Goal: Task Accomplishment & Management: Complete application form

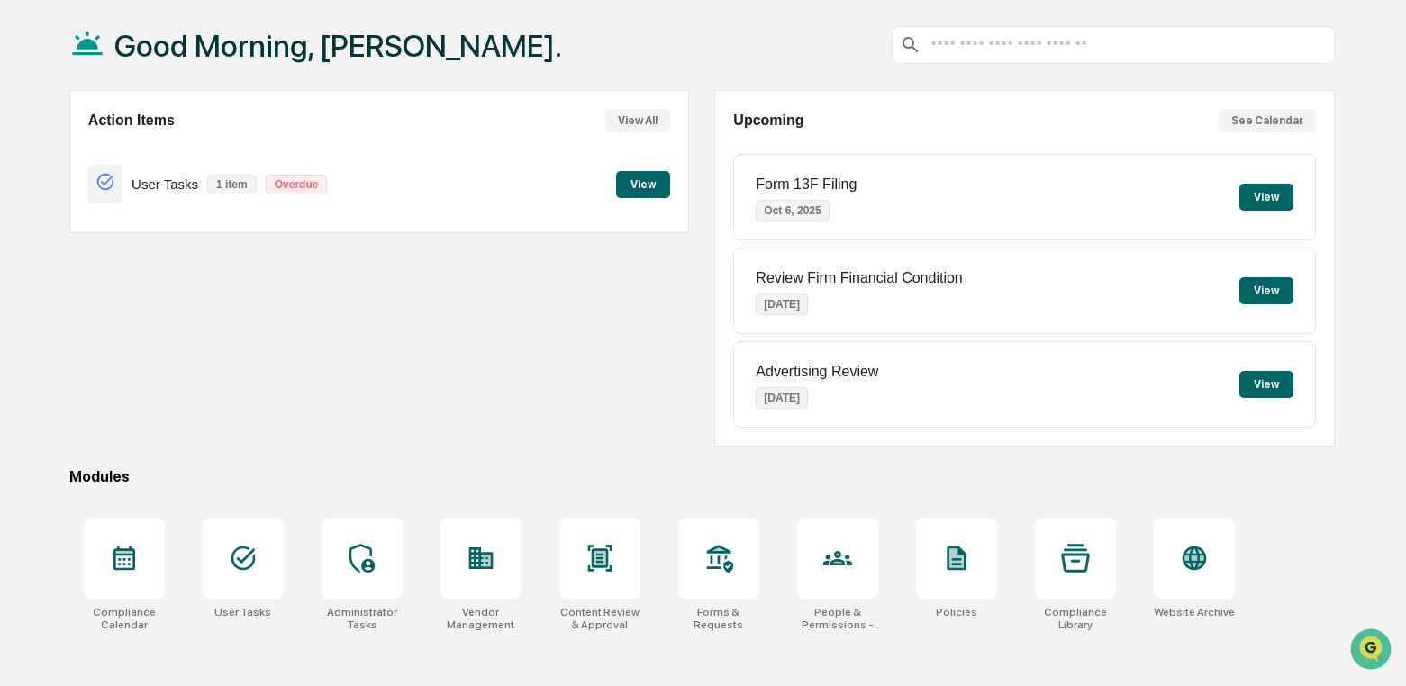
click at [635, 184] on button "View" at bounding box center [643, 184] width 54 height 27
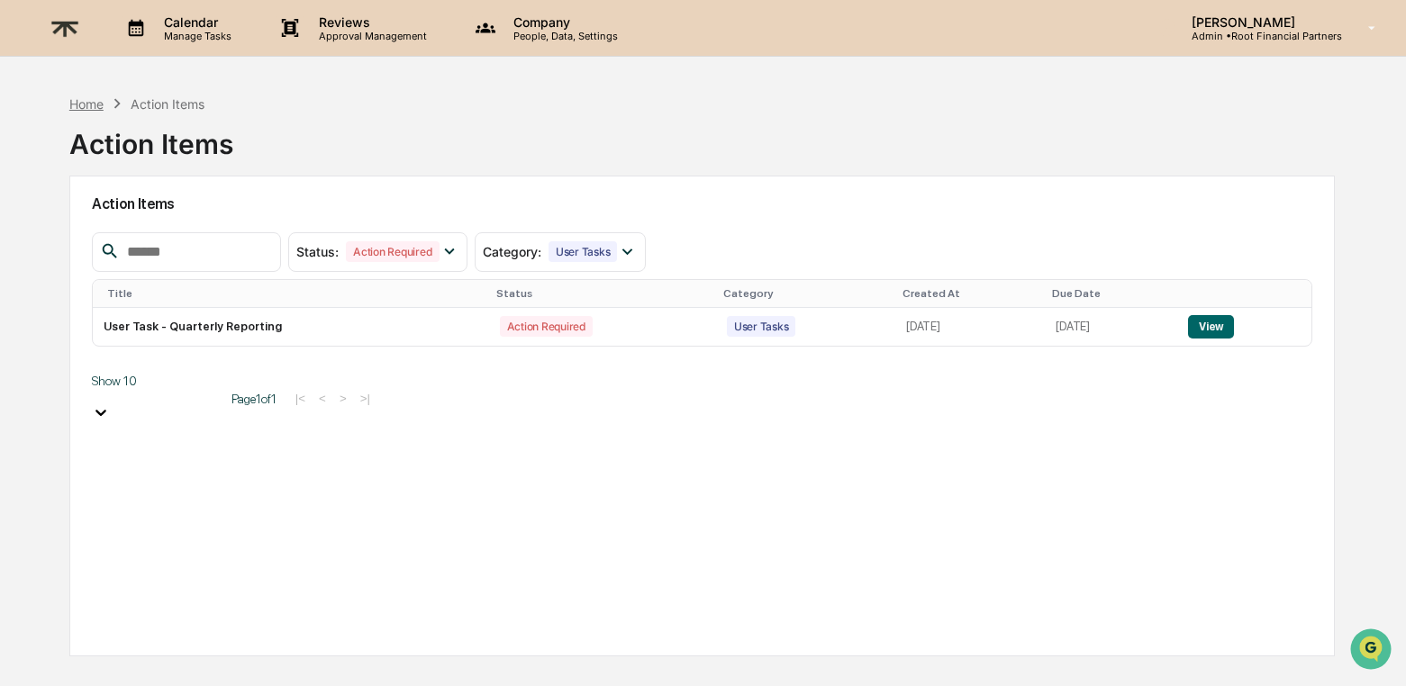
click at [76, 100] on div "Home" at bounding box center [86, 103] width 34 height 15
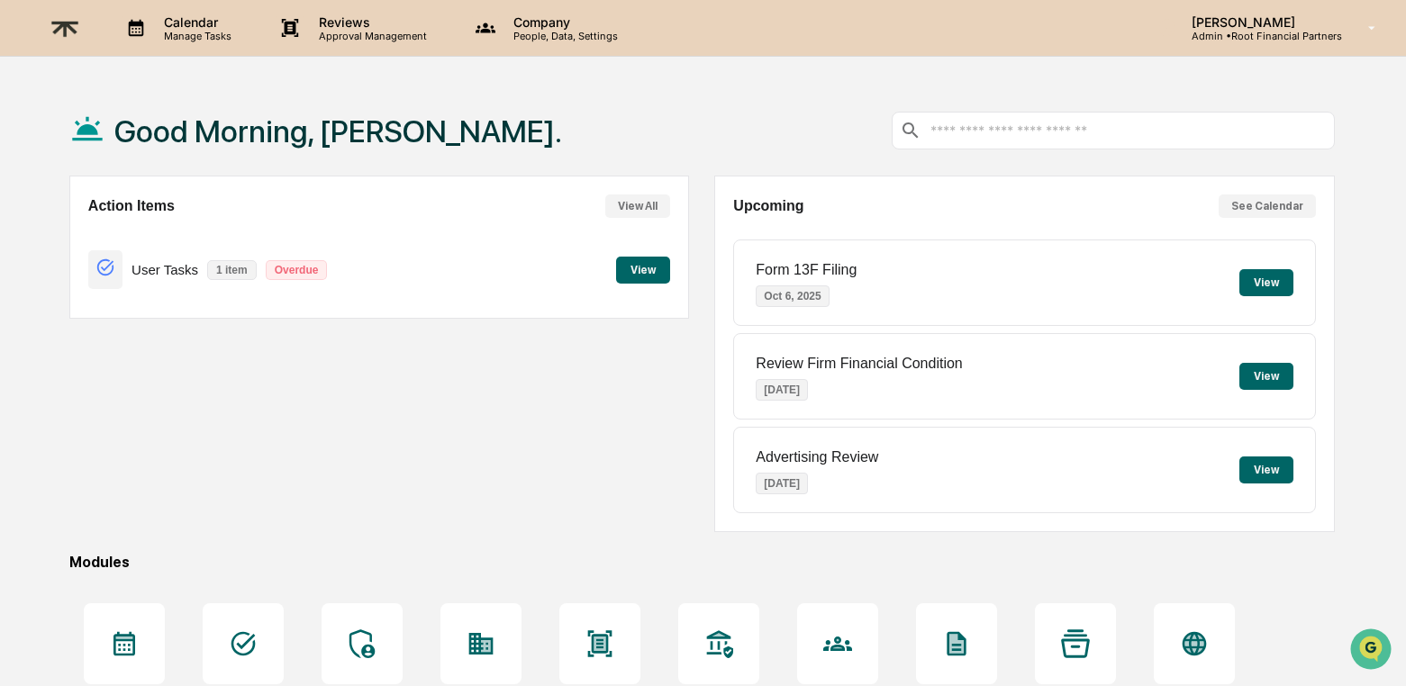
click at [1274, 14] on p "[PERSON_NAME]" at bounding box center [1259, 21] width 165 height 15
click at [332, 22] on p "Reviews" at bounding box center [369, 21] width 131 height 15
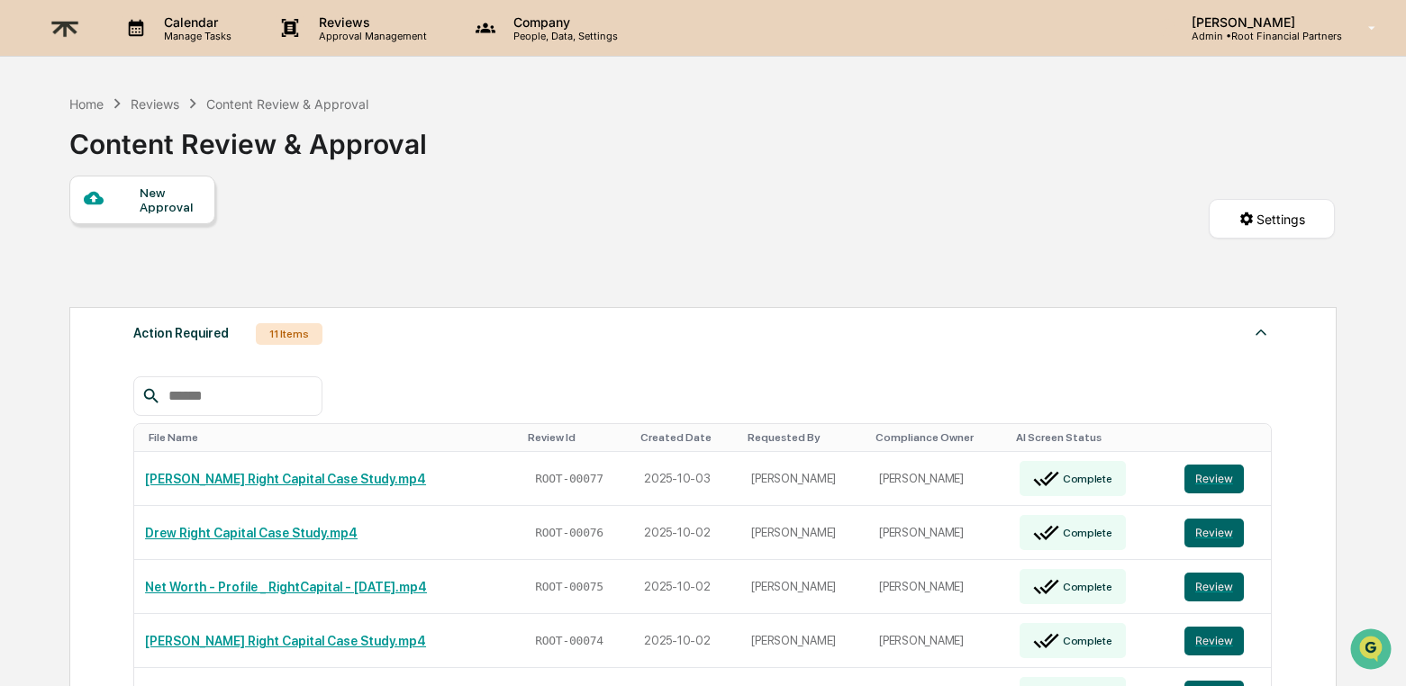
click at [363, 25] on p "Reviews" at bounding box center [369, 21] width 131 height 15
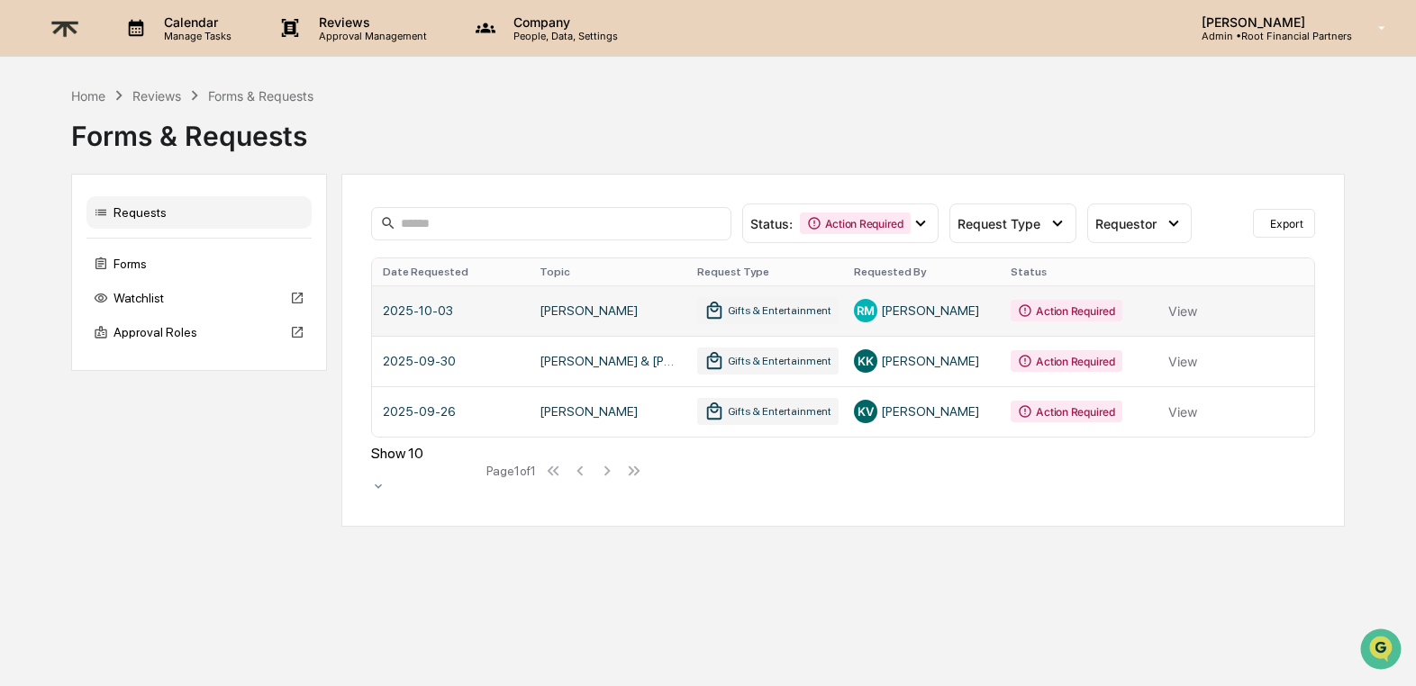
click at [1183, 312] on link at bounding box center [843, 310] width 943 height 50
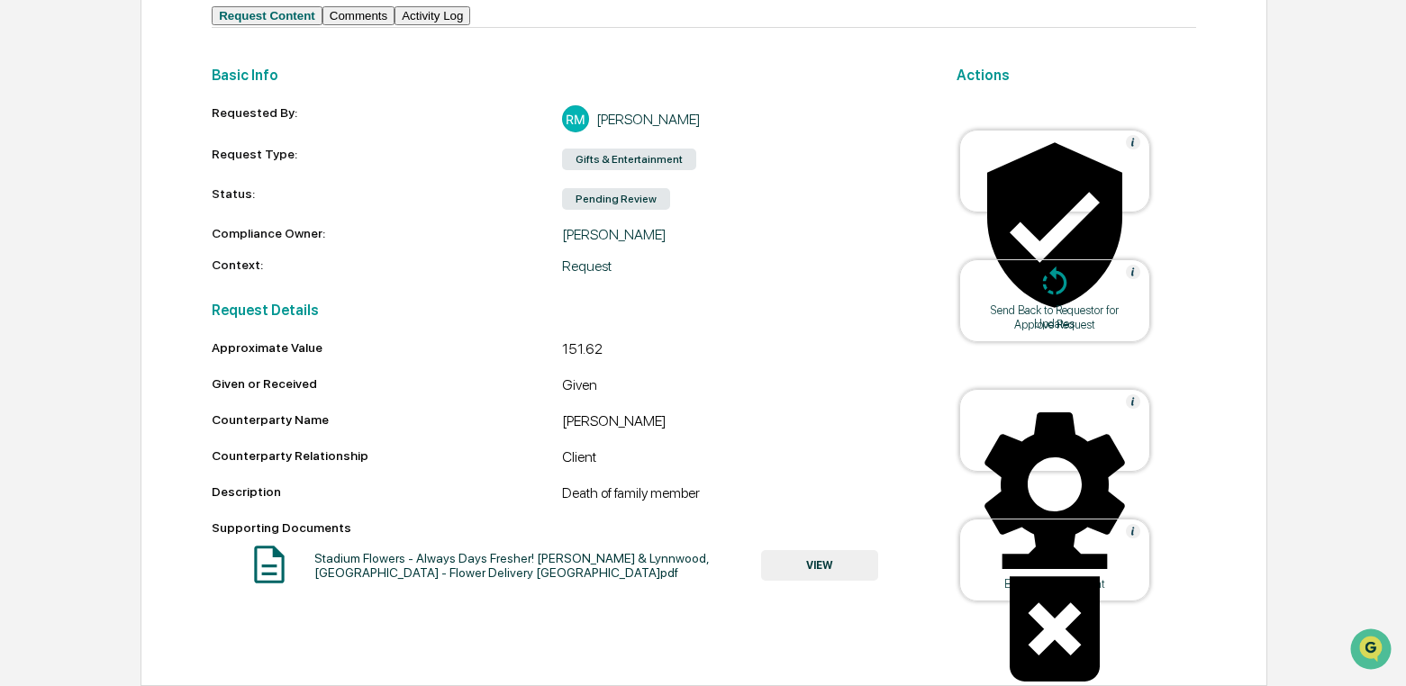
scroll to position [204, 0]
click at [1098, 162] on div at bounding box center [1054, 226] width 180 height 183
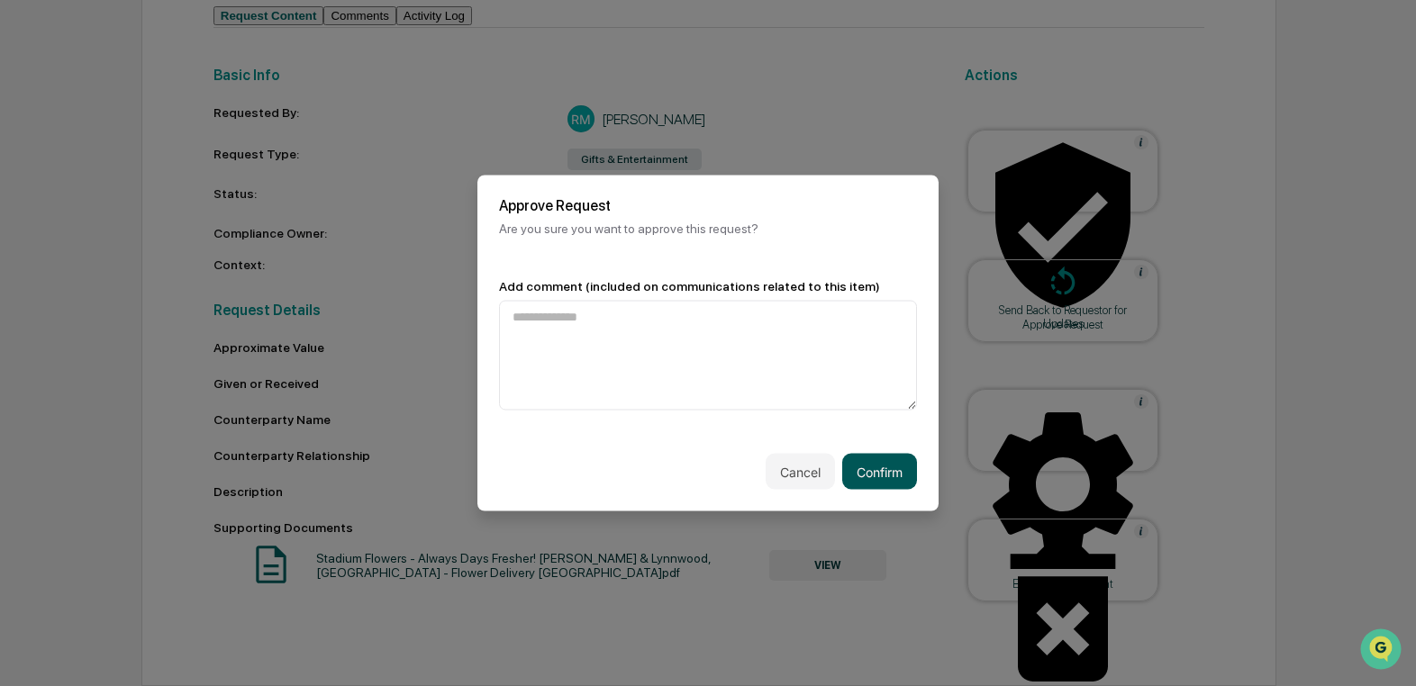
click at [889, 464] on button "Confirm" at bounding box center [879, 472] width 75 height 36
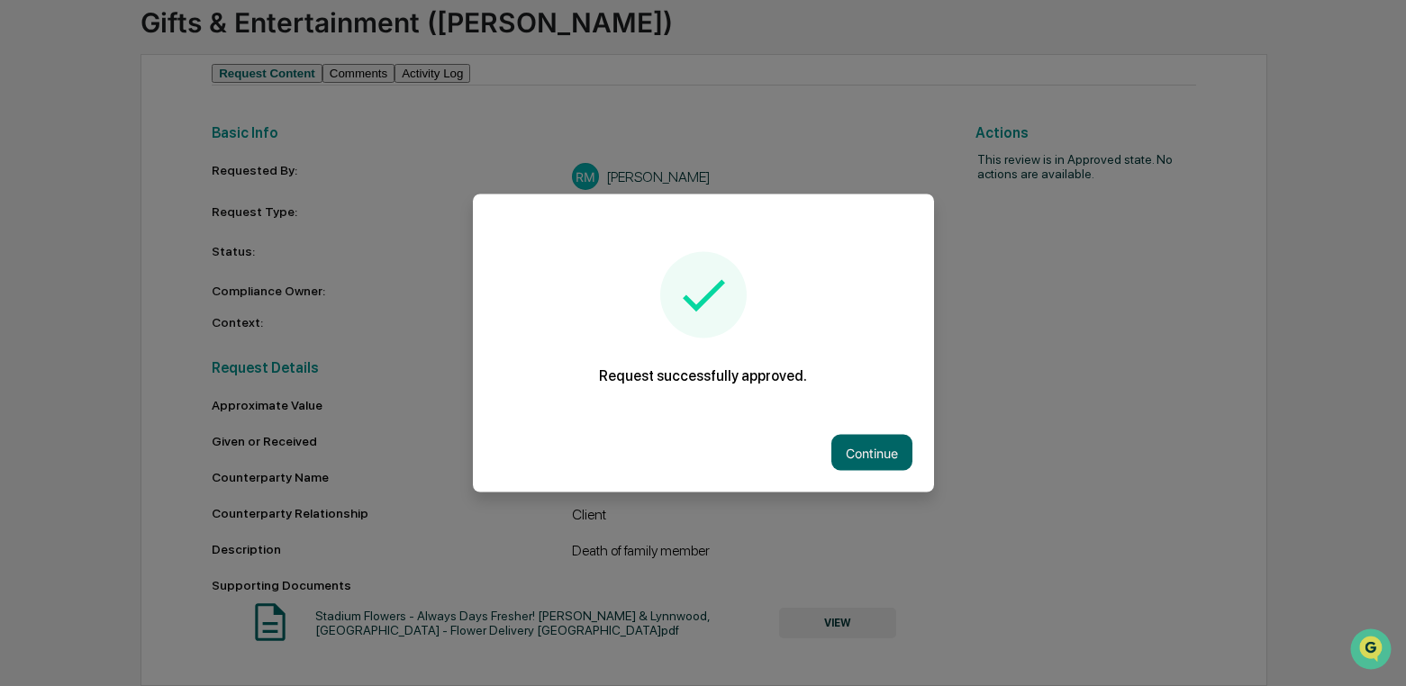
scroll to position [148, 0]
click at [883, 453] on button "Continue" at bounding box center [871, 453] width 81 height 36
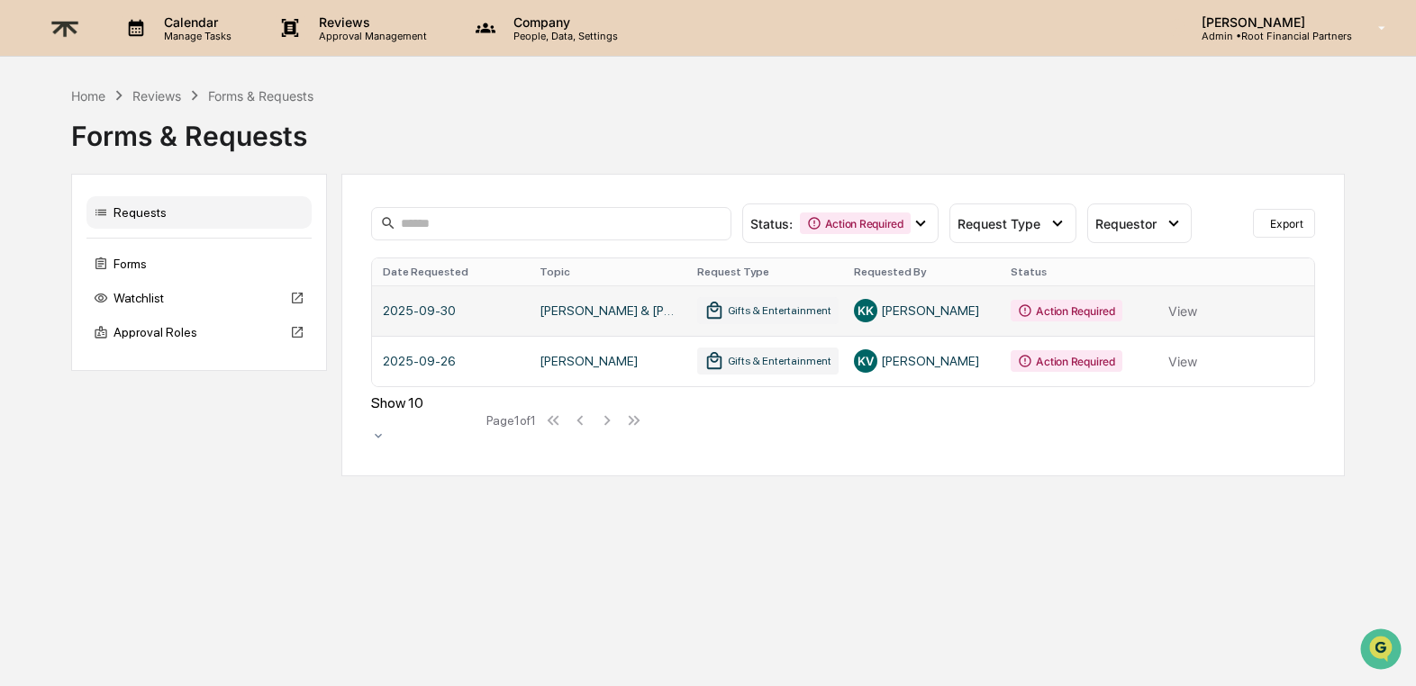
click at [1207, 313] on link at bounding box center [843, 310] width 943 height 50
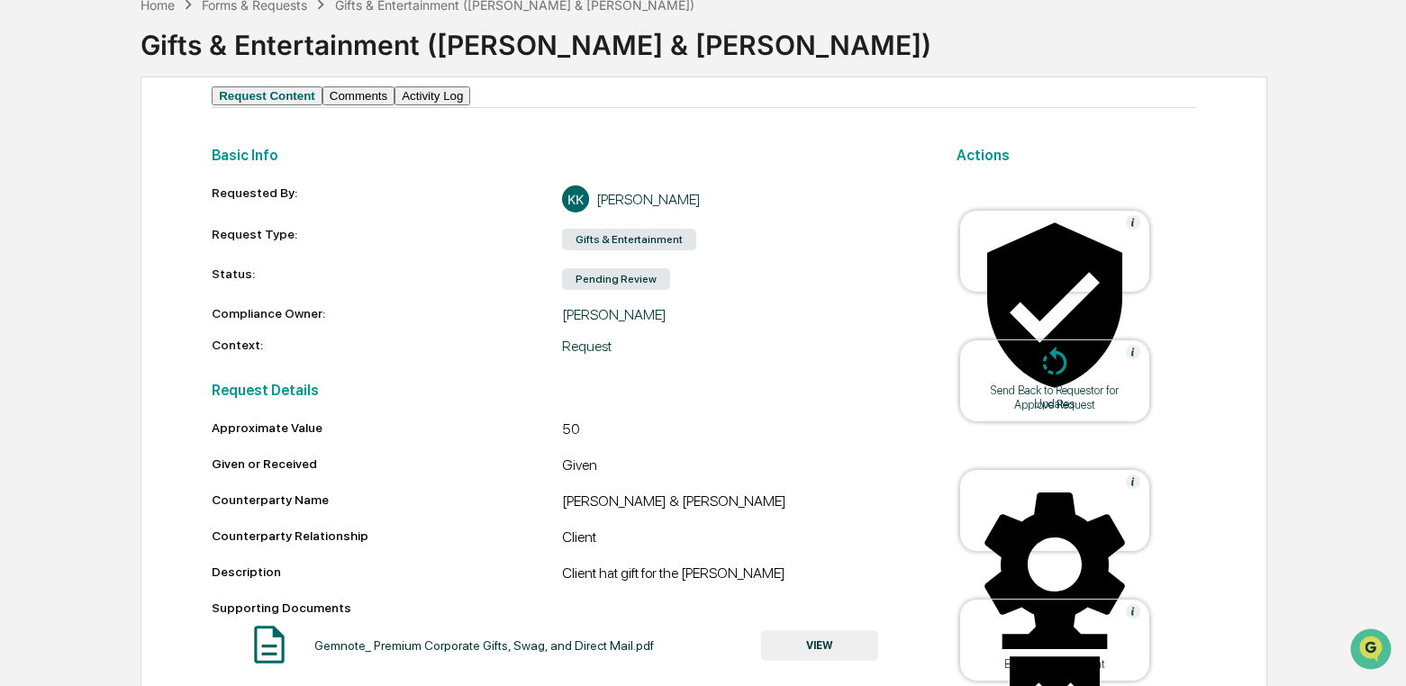
scroll to position [166, 0]
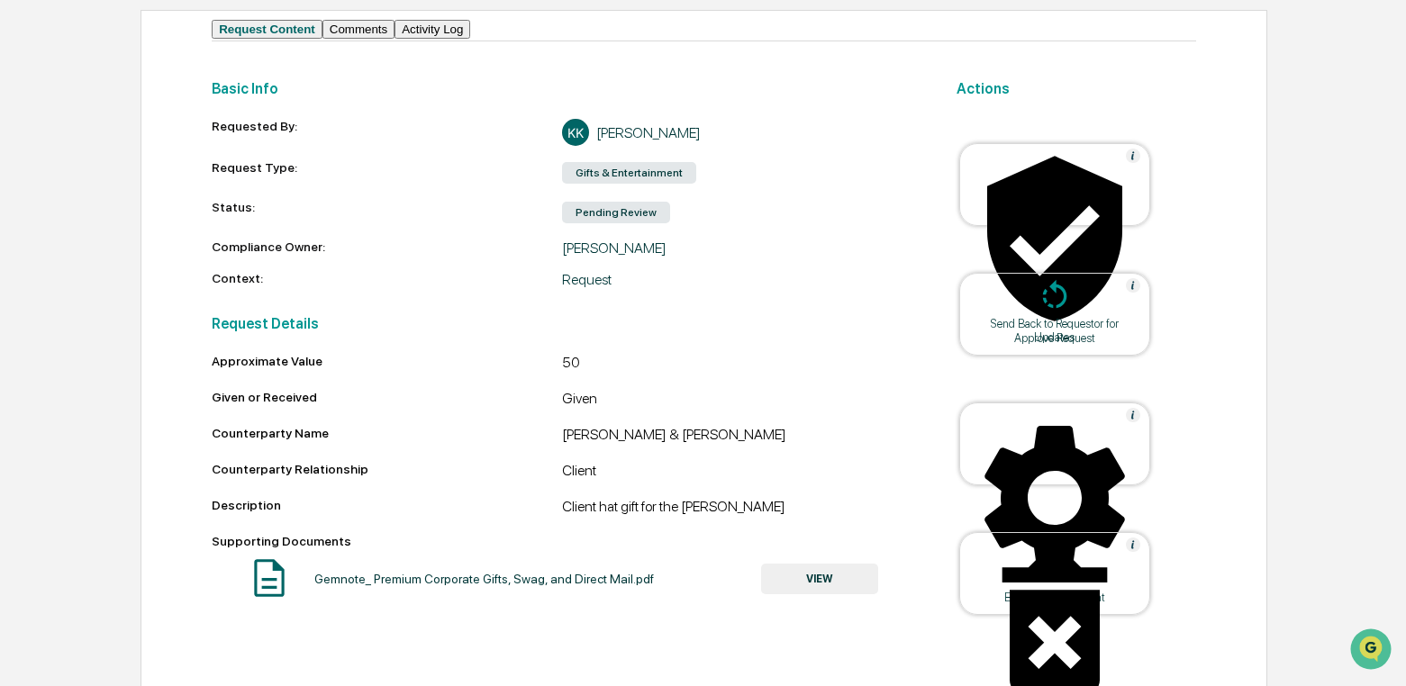
click at [1077, 190] on div at bounding box center [1054, 240] width 180 height 183
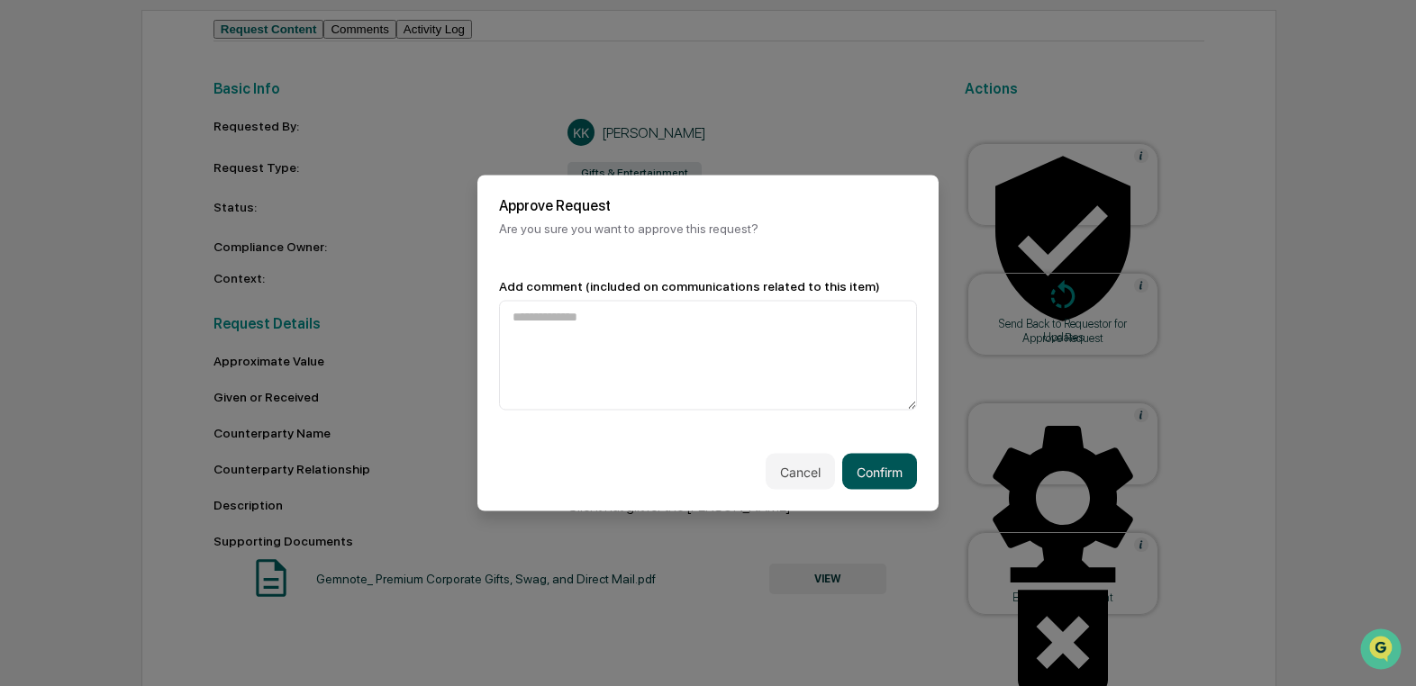
click at [882, 464] on button "Confirm" at bounding box center [879, 472] width 75 height 36
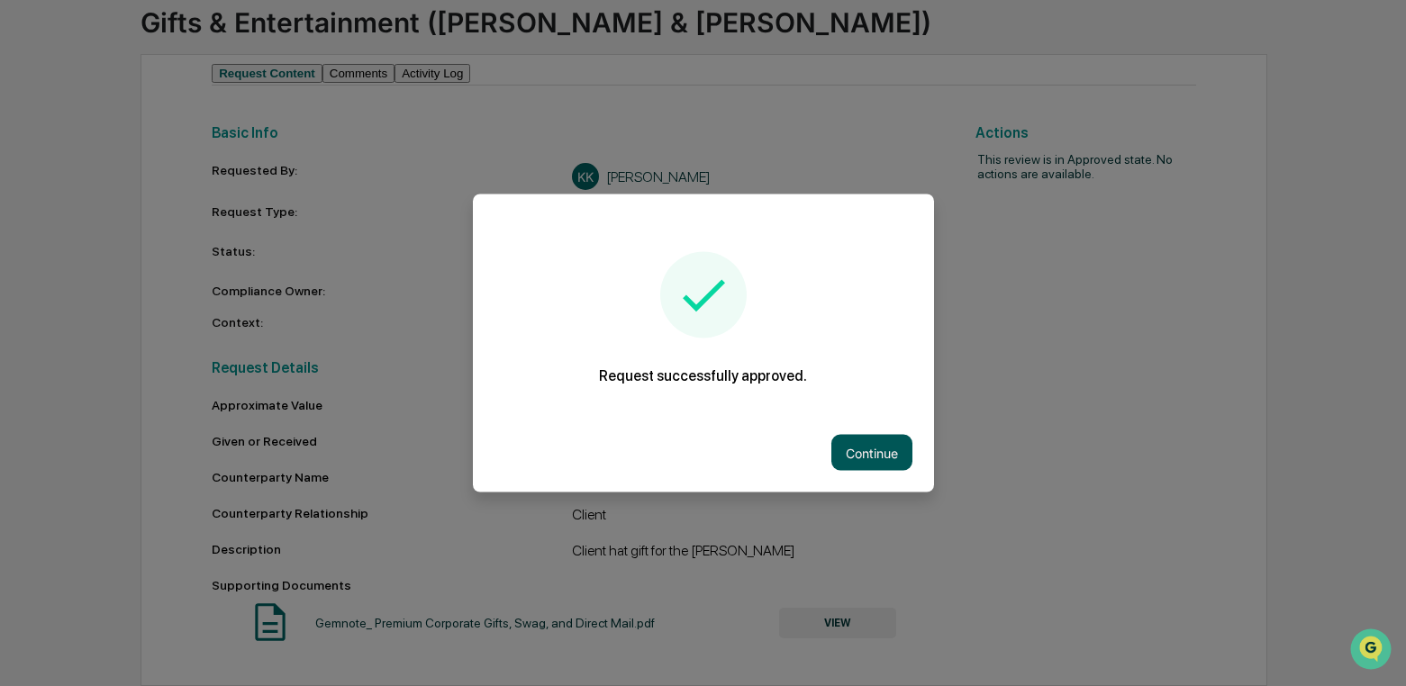
click at [891, 444] on button "Continue" at bounding box center [871, 453] width 81 height 36
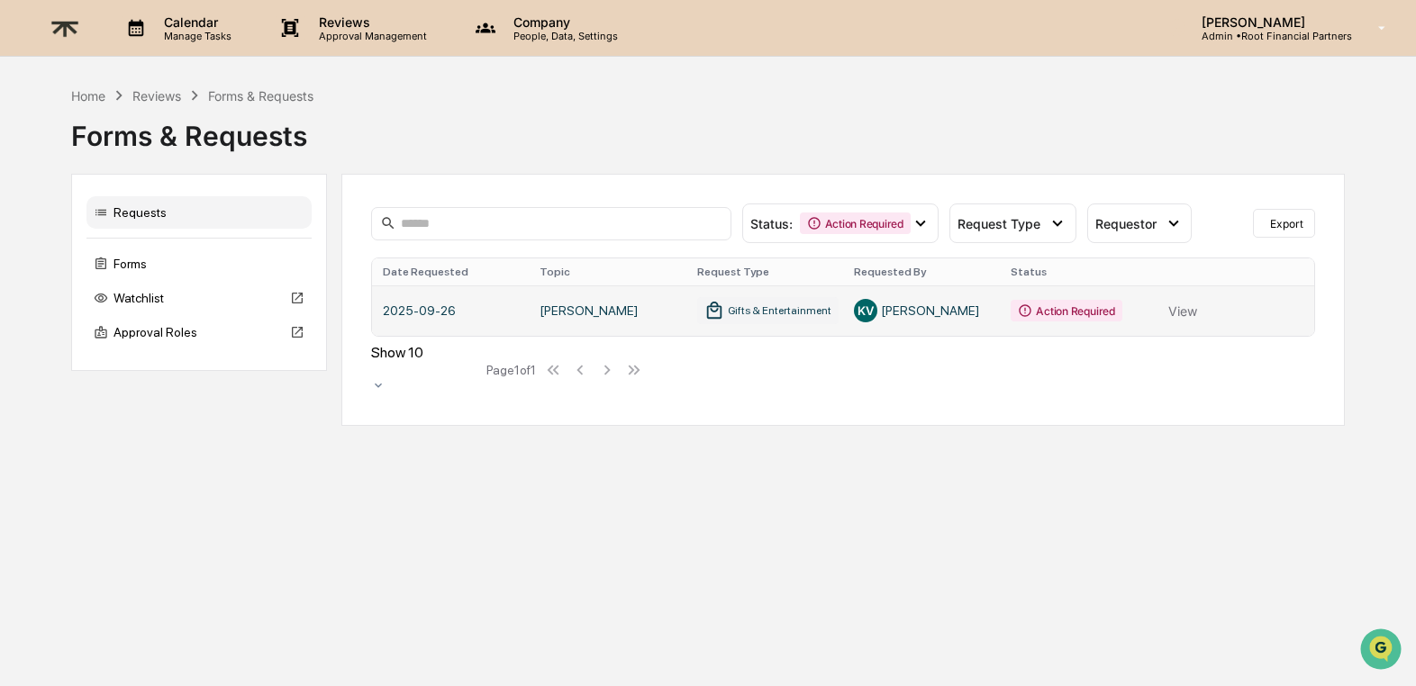
click at [1177, 314] on link at bounding box center [843, 310] width 943 height 50
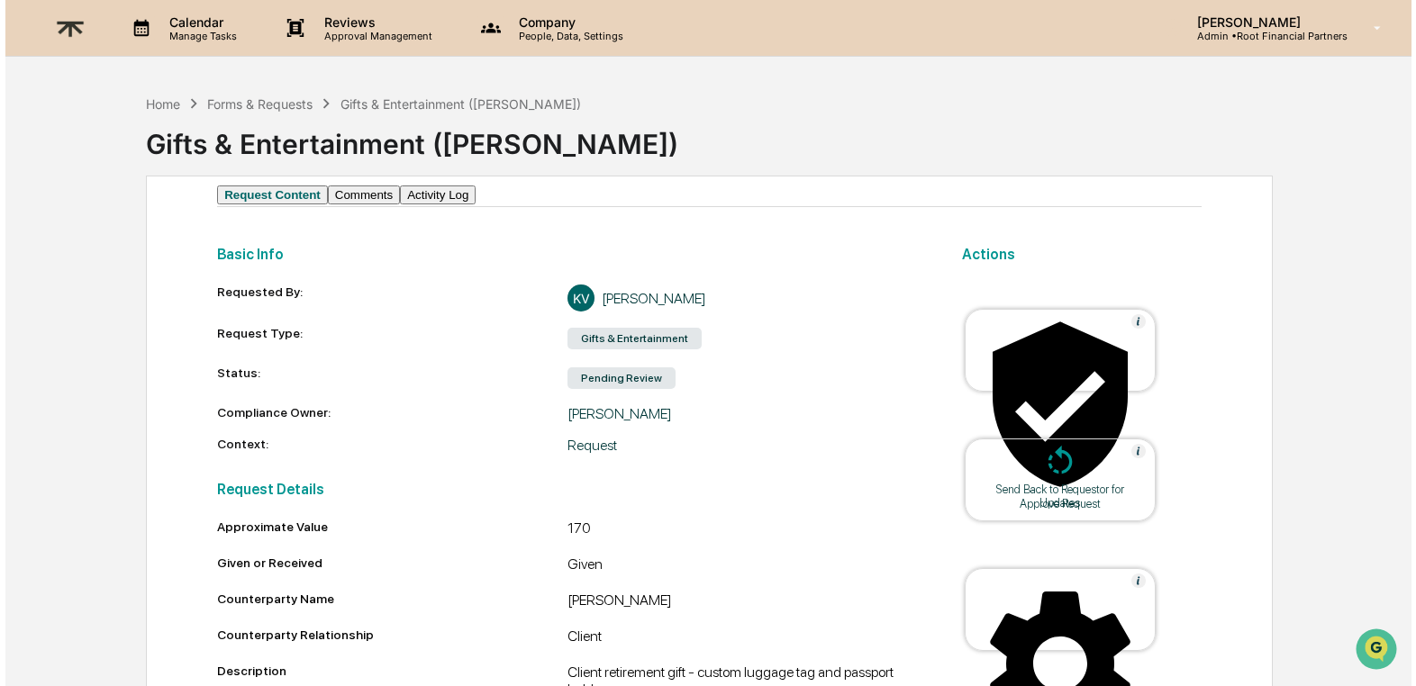
scroll to position [168, 0]
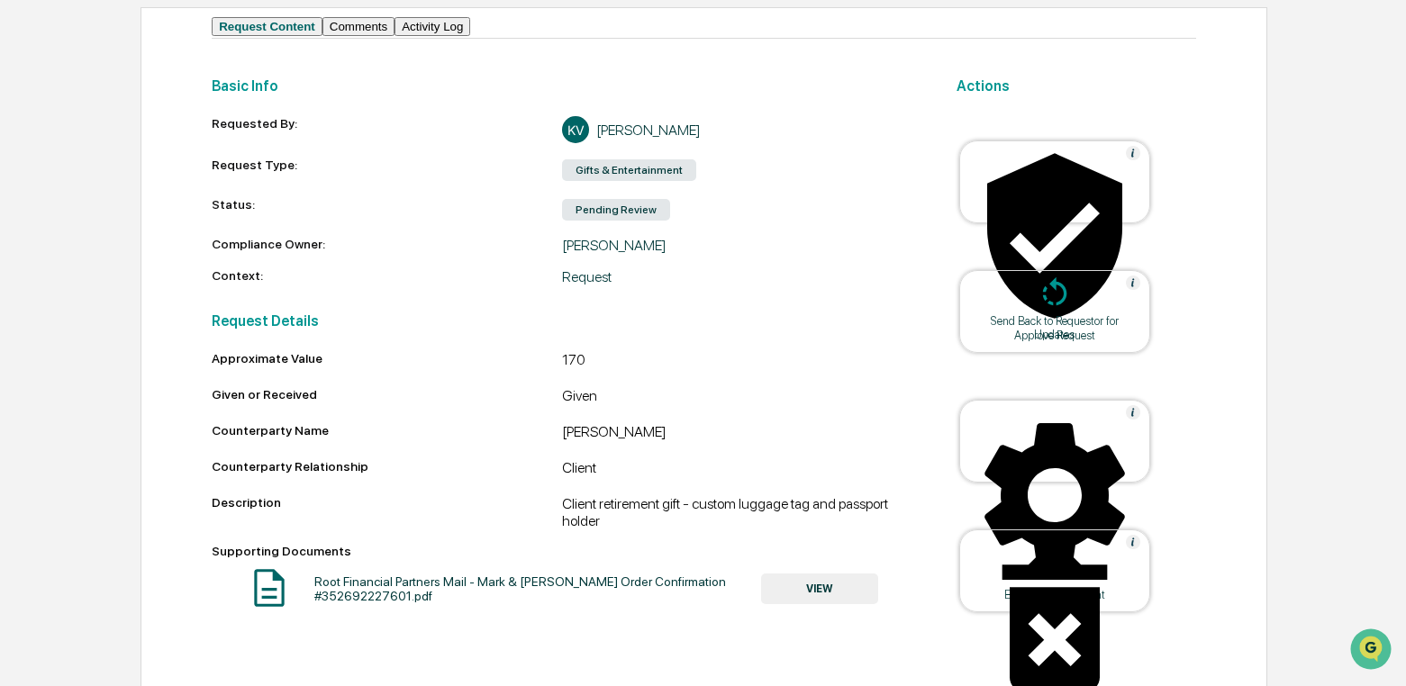
click at [1055, 329] on div "Approve Request" at bounding box center [1054, 336] width 162 height 14
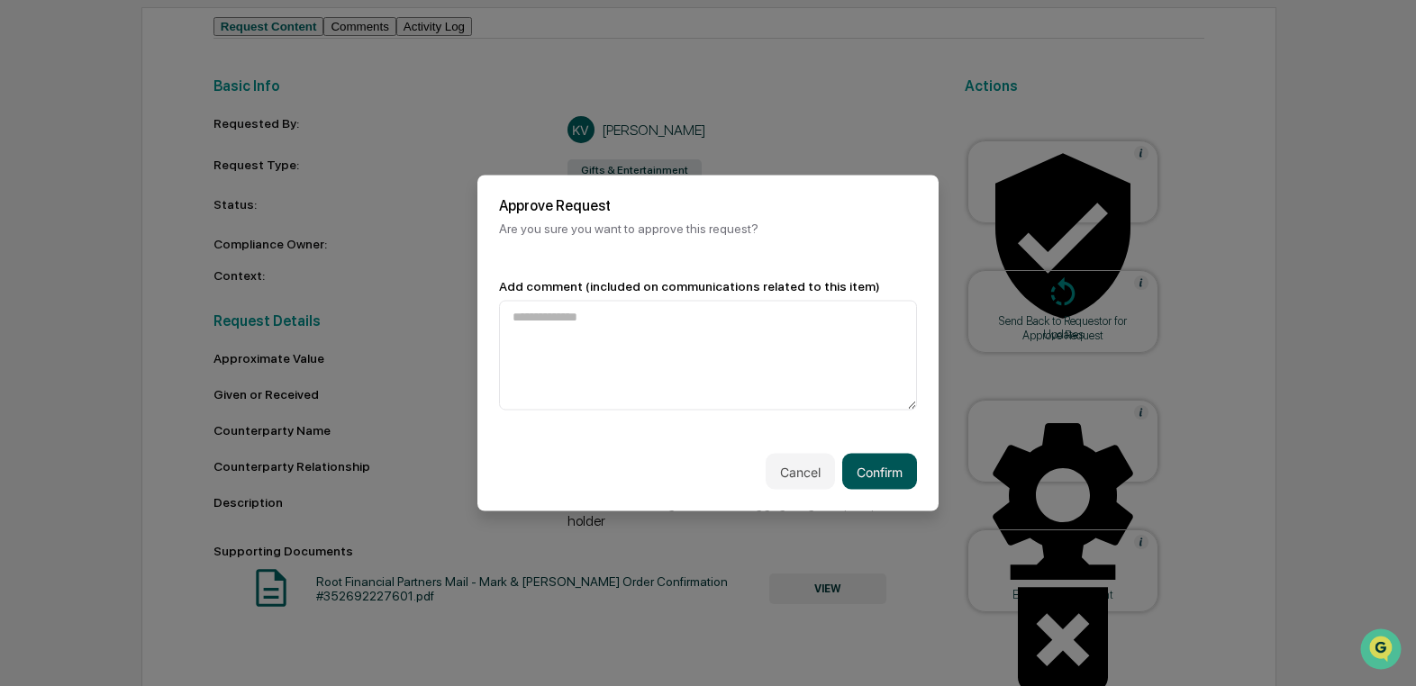
click at [856, 464] on button "Confirm" at bounding box center [879, 472] width 75 height 36
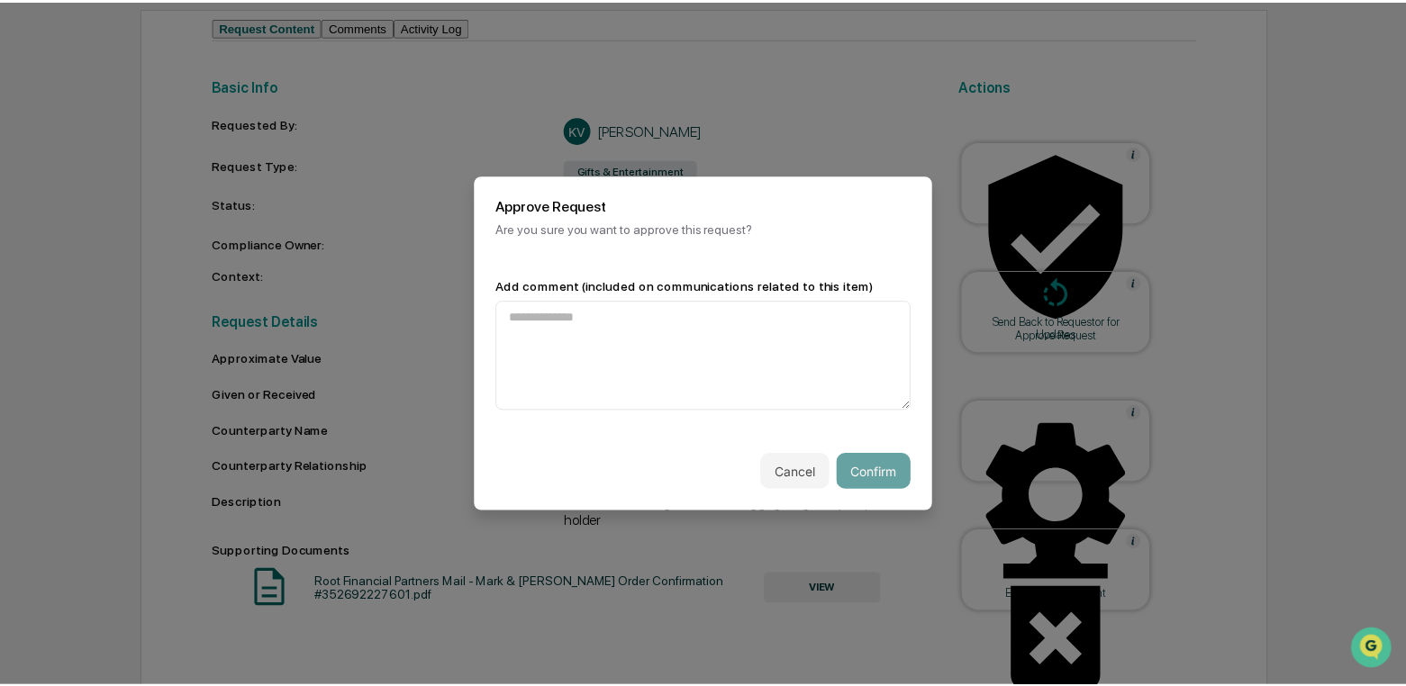
scroll to position [160, 0]
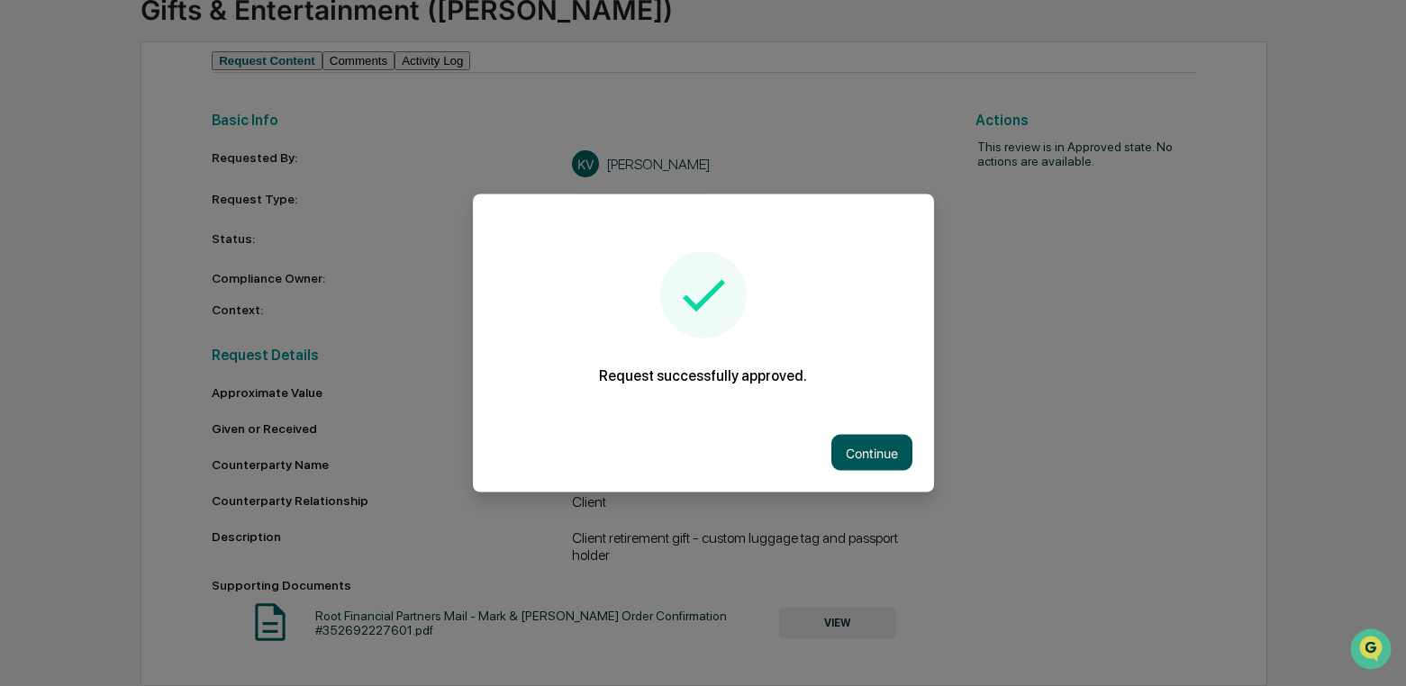
click at [875, 449] on button "Continue" at bounding box center [871, 453] width 81 height 36
